Goal: Navigation & Orientation: Find specific page/section

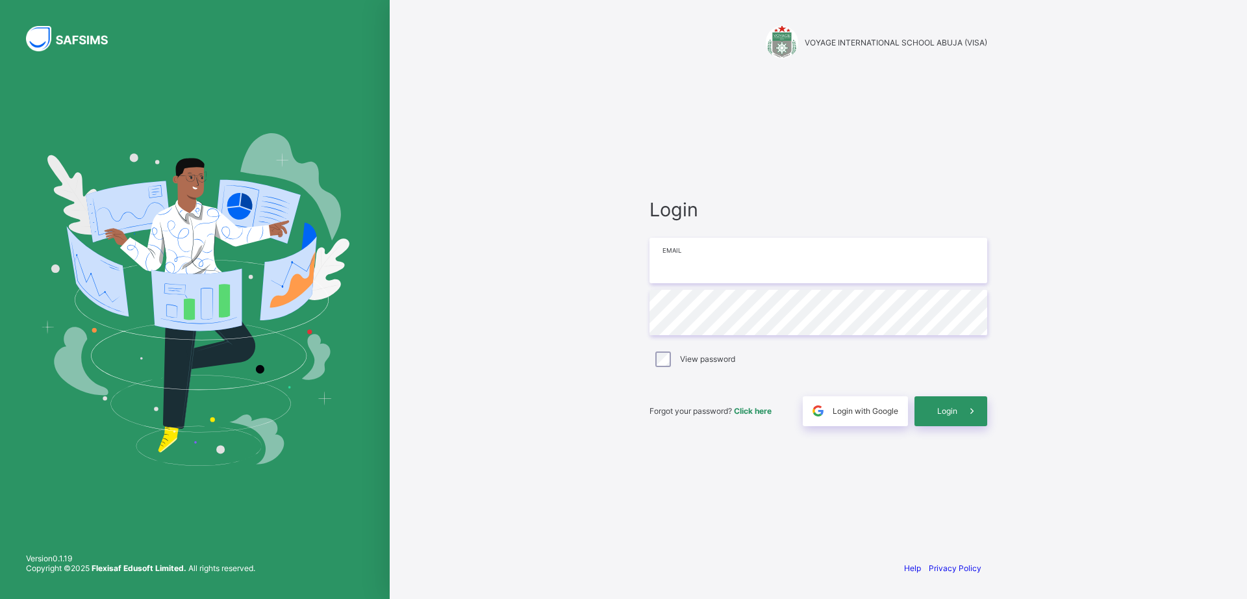
click at [755, 272] on input "email" at bounding box center [818, 260] width 338 height 45
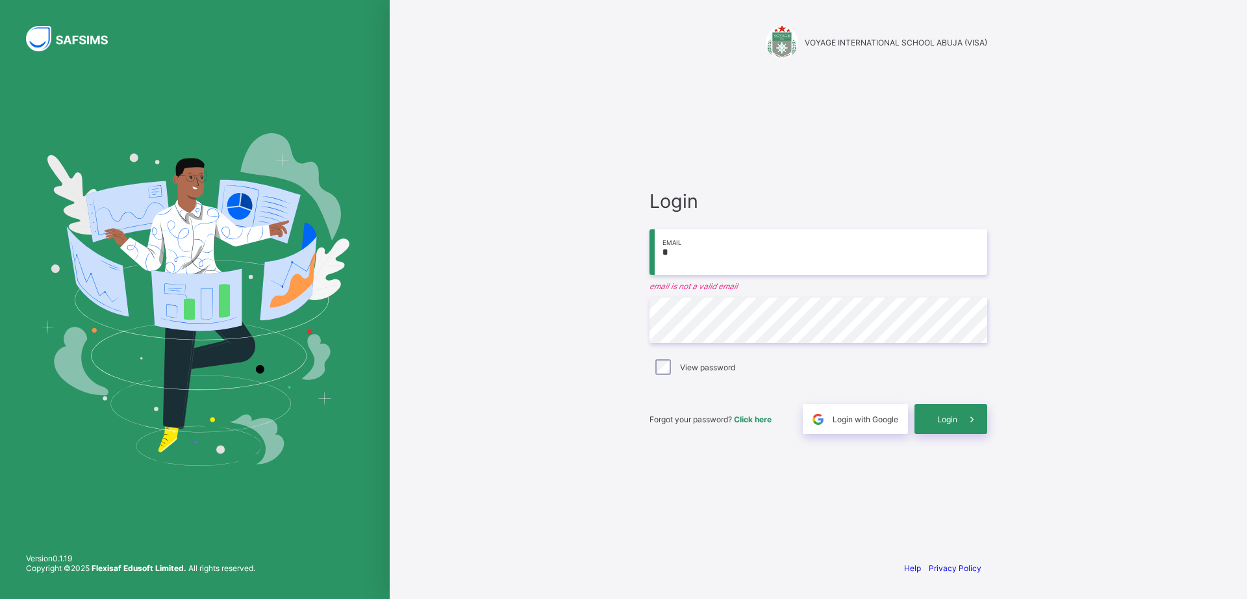
type input "**********"
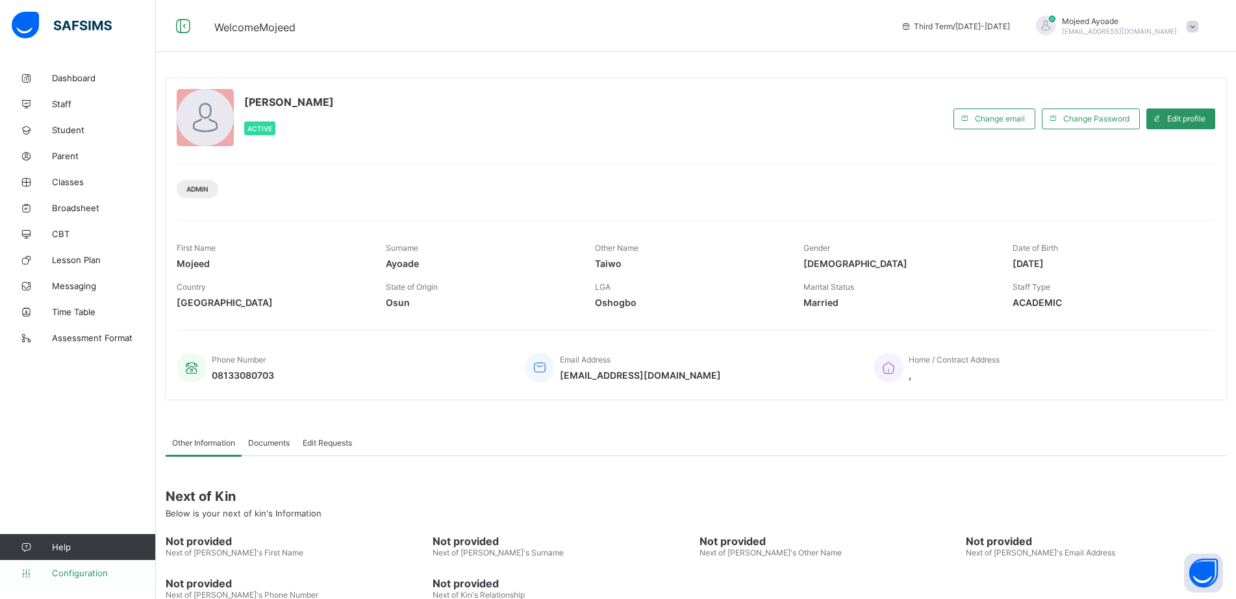
click at [66, 565] on link "Configuration" at bounding box center [77, 573] width 155 height 26
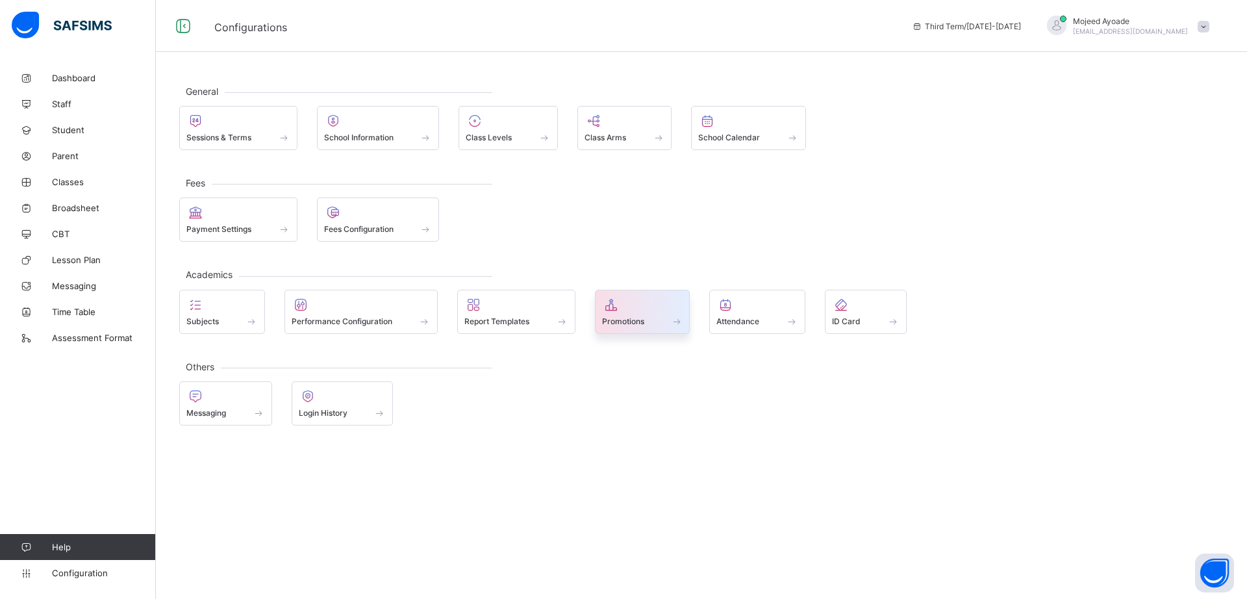
click at [643, 314] on span at bounding box center [642, 313] width 81 height 3
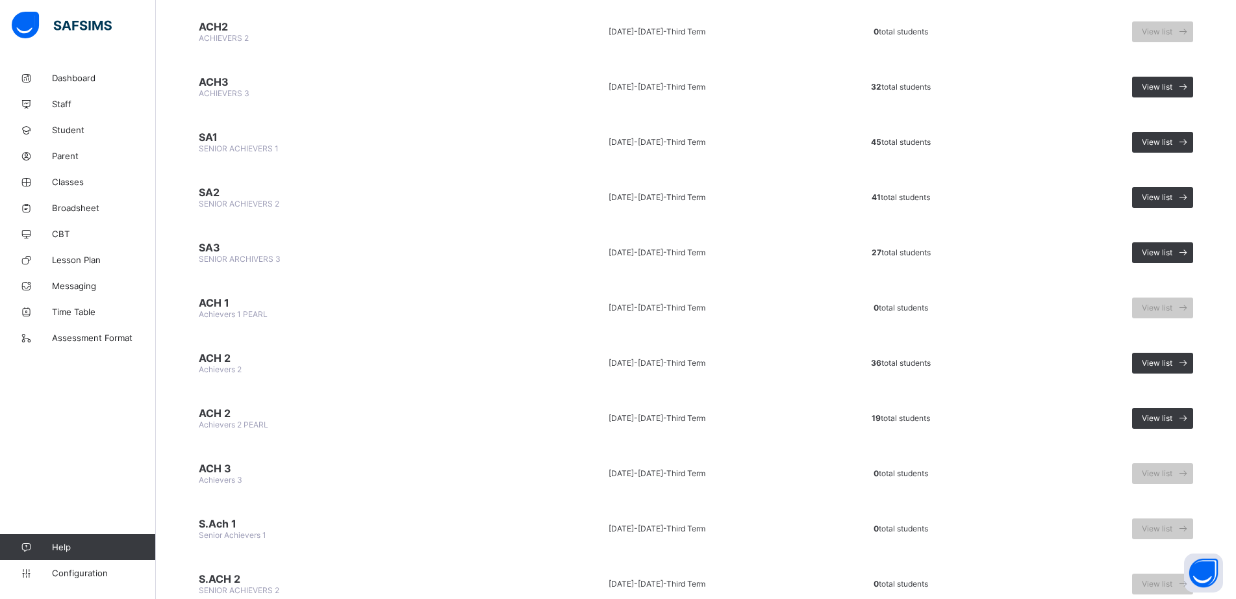
scroll to position [1207, 0]
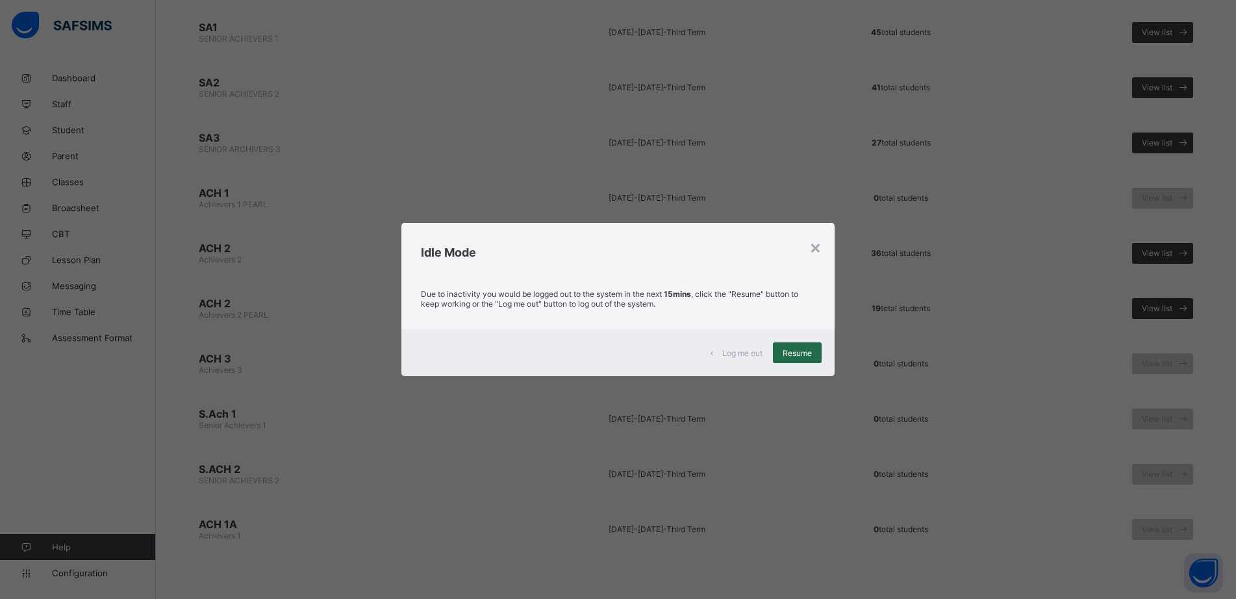
click at [803, 354] on span "Resume" at bounding box center [796, 353] width 29 height 10
